Goal: Navigation & Orientation: Find specific page/section

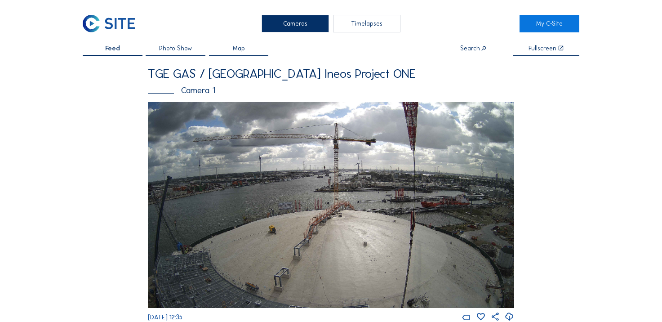
scroll to position [305, 0]
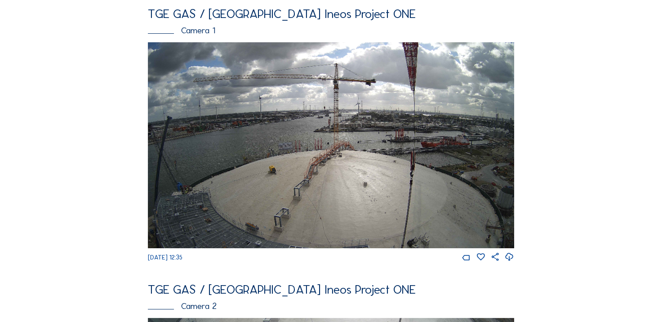
scroll to position [36, 0]
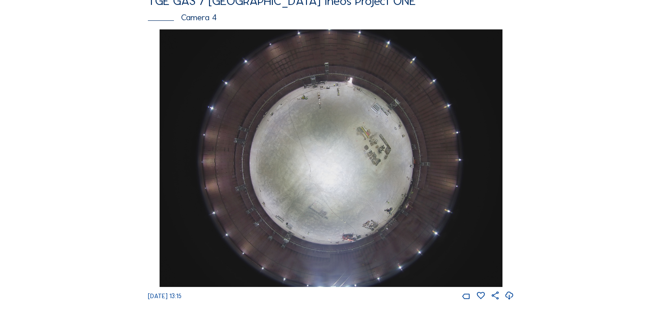
scroll to position [629, 0]
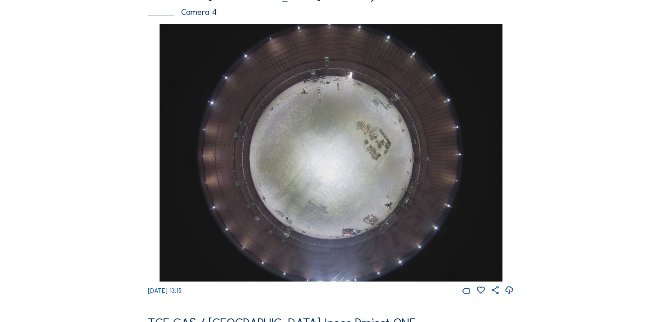
click at [511, 296] on icon at bounding box center [508, 290] width 9 height 12
click at [109, 194] on div "Feed Photo Show Map Search Fullscreen TGE GAS / Antwerpen Ineos Project ONE Cam…" at bounding box center [331, 19] width 496 height 1205
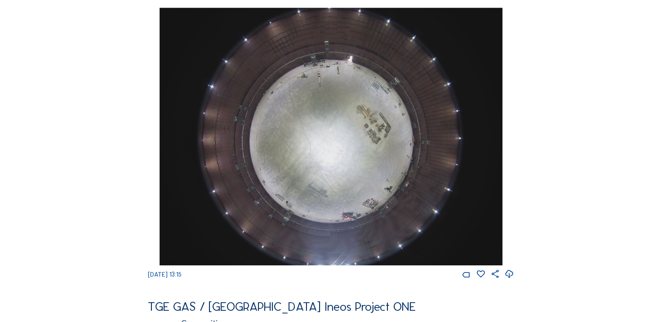
scroll to position [647, 0]
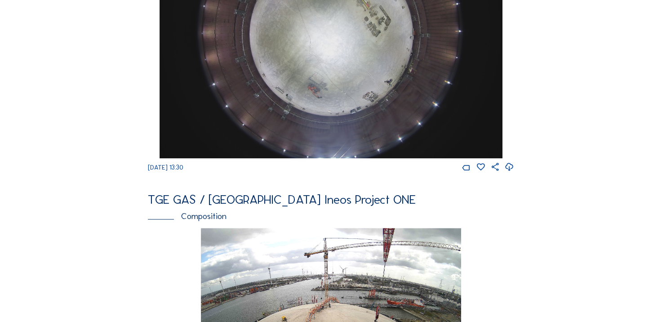
scroll to position [719, 0]
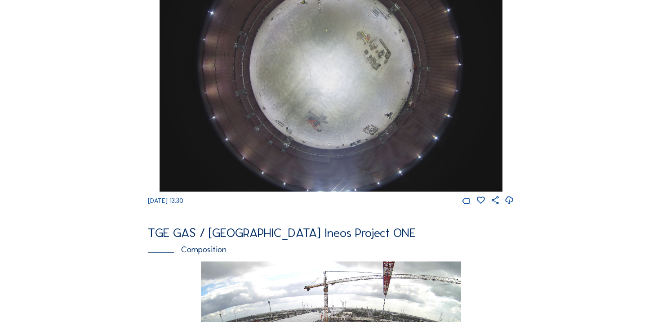
click at [12, 158] on div "Cameras Timelapses My C-Site Feed Photo Show Map Search Fullscreen TGE GAS / [G…" at bounding box center [331, 57] width 662 height 1553
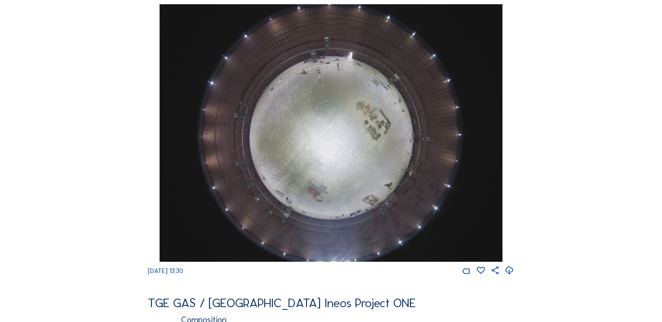
scroll to position [647, 0]
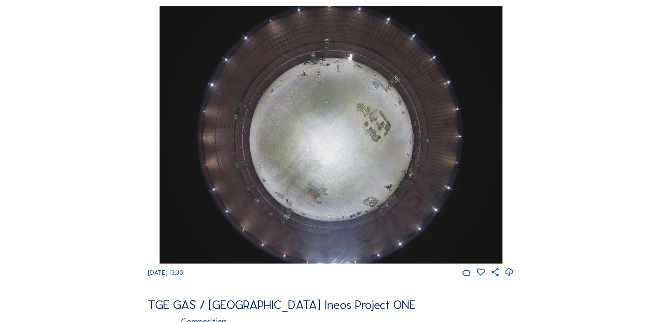
click at [66, 210] on div "Cameras Timelapses My C-Site Feed Photo Show Map Search Fullscreen TGE GAS / [G…" at bounding box center [331, 129] width 662 height 1553
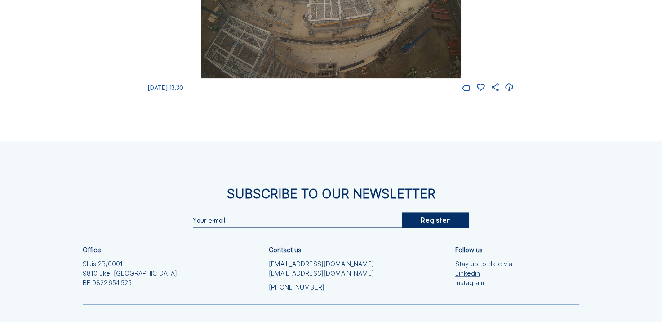
scroll to position [1168, 0]
